Goal: Transaction & Acquisition: Purchase product/service

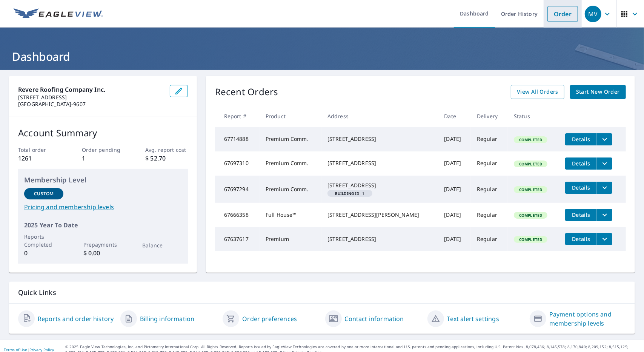
click at [552, 9] on link "Order" at bounding box center [562, 14] width 31 height 16
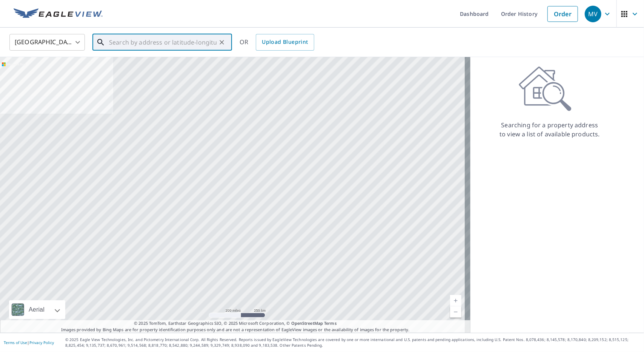
click at [153, 40] on input "text" at bounding box center [163, 42] width 108 height 21
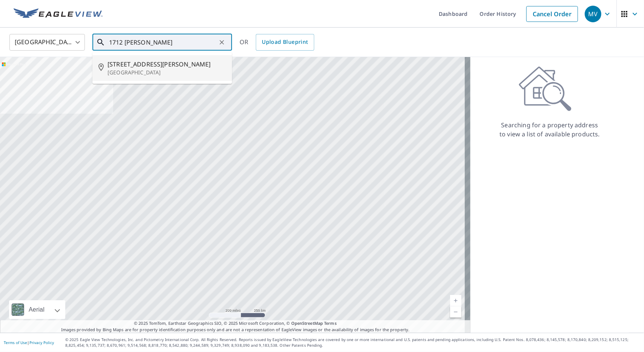
click at [152, 70] on p "[GEOGRAPHIC_DATA]" at bounding box center [167, 73] width 118 height 8
type input "[STREET_ADDRESS][PERSON_NAME]"
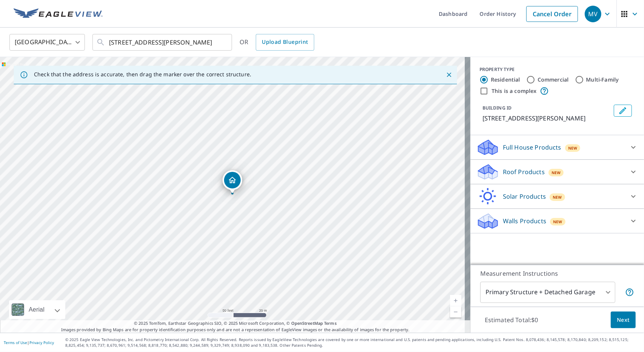
drag, startPoint x: 147, startPoint y: 146, endPoint x: 221, endPoint y: 181, distance: 82.0
drag, startPoint x: 253, startPoint y: 180, endPoint x: 370, endPoint y: 265, distance: 144.2
click at [526, 78] on input "Commercial" at bounding box center [530, 79] width 9 height 9
radio input "true"
type input "4"
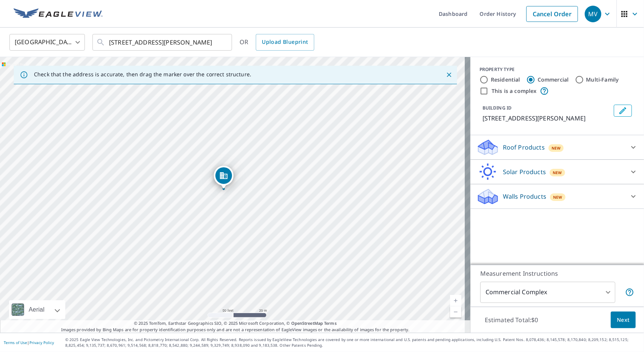
drag, startPoint x: 232, startPoint y: 180, endPoint x: 224, endPoint y: 175, distance: 9.8
click at [629, 144] on icon at bounding box center [633, 147] width 9 height 9
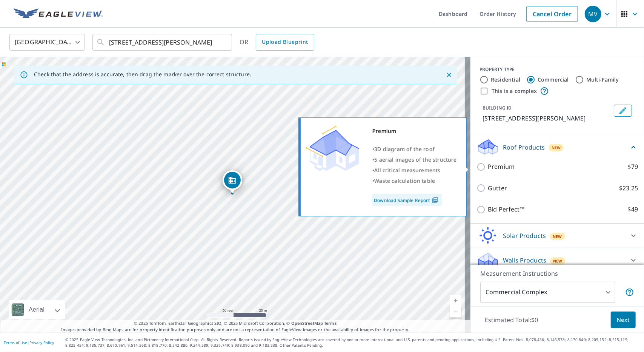
click at [477, 166] on input "Premium $79" at bounding box center [481, 166] width 11 height 9
checkbox input "true"
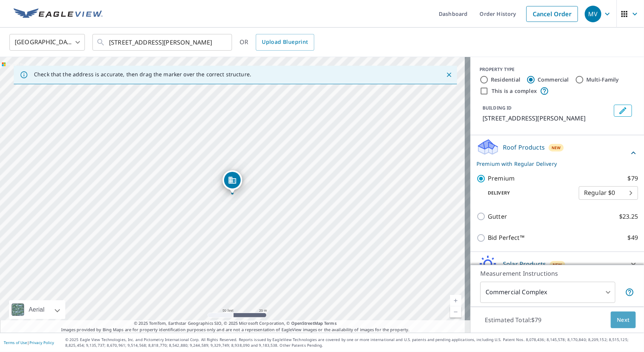
click at [618, 319] on span "Next" at bounding box center [623, 319] width 13 height 9
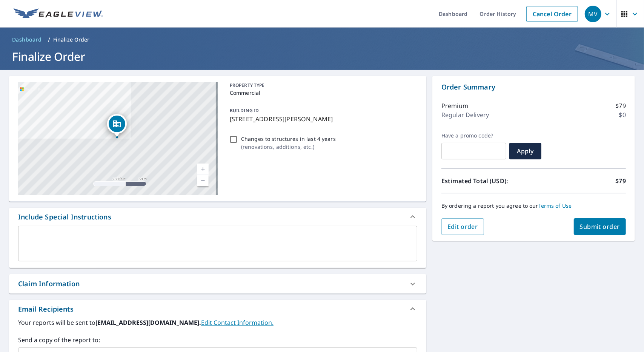
scroll to position [75, 0]
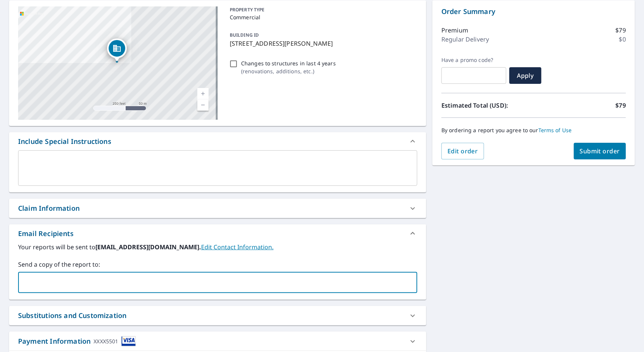
click at [67, 281] on input "text" at bounding box center [212, 282] width 381 height 14
type input "[PERSON_NAME][EMAIL_ADDRESS][DOMAIN_NAME]"
click at [487, 266] on div "[STREET_ADDRESS][PERSON_NAME] Aerial Road A standard road map Aerial A detailed…" at bounding box center [322, 187] width 644 height 386
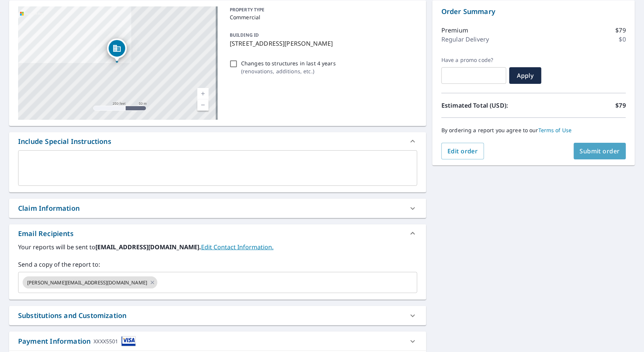
click at [598, 149] on span "Submit order" at bounding box center [600, 151] width 40 height 8
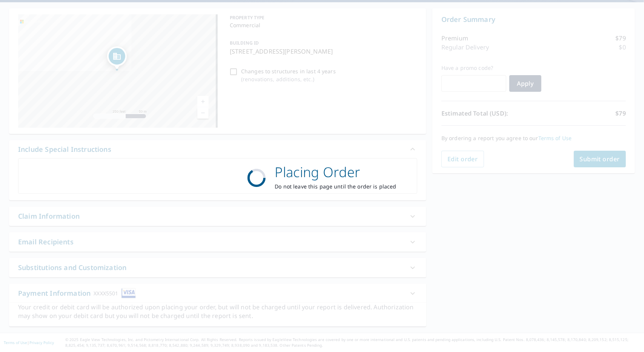
scroll to position [66, 0]
